Goal: Check status: Check status

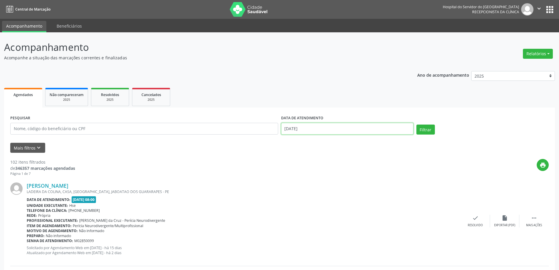
click at [322, 127] on input "[DATE]" at bounding box center [347, 129] width 132 height 12
click at [348, 182] on span "15" at bounding box center [351, 182] width 11 height 11
type input "[DATE]"
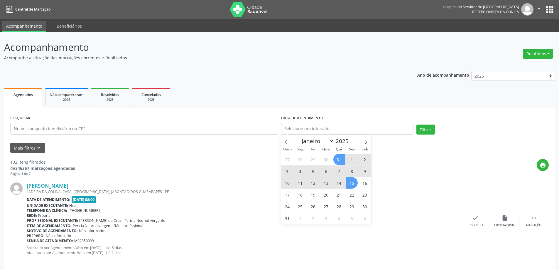
drag, startPoint x: 327, startPoint y: 100, endPoint x: 319, endPoint y: 100, distance: 7.9
click at [326, 100] on ul "Agendados Não compareceram 2025 Resolvidos 2025 Cancelados 2025" at bounding box center [279, 96] width 551 height 21
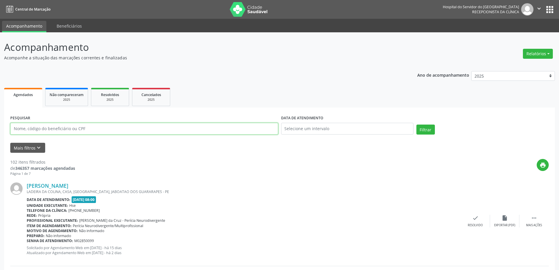
click at [65, 129] on input "text" at bounding box center [144, 129] width 268 height 12
click at [426, 128] on button "Filtrar" at bounding box center [425, 129] width 18 height 10
click at [51, 125] on input "[PERSON_NAME]" at bounding box center [144, 129] width 268 height 12
type input "[PERSON_NAME]"
click at [427, 125] on button "Filtrar" at bounding box center [425, 129] width 18 height 10
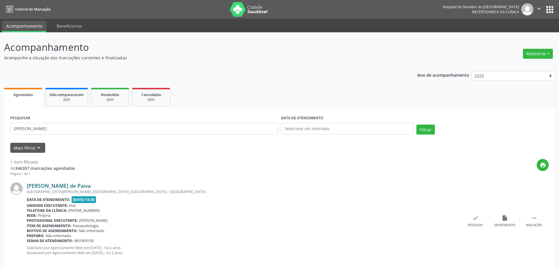
click at [59, 186] on link "[PERSON_NAME] de Paiva" at bounding box center [59, 185] width 64 height 6
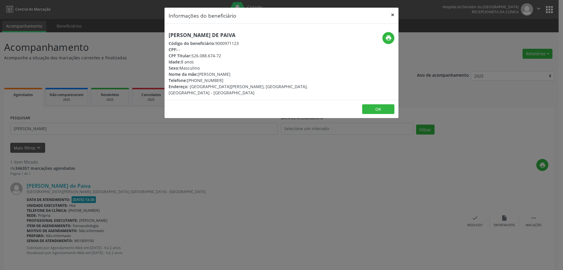
click at [391, 13] on button "×" at bounding box center [393, 15] width 12 height 14
